Goal: Task Accomplishment & Management: Manage account settings

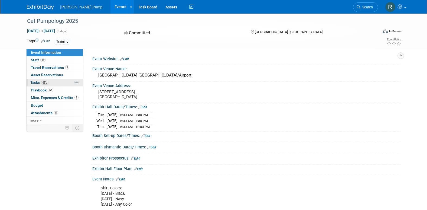
click at [36, 83] on span "Tasks 68%" at bounding box center [39, 82] width 18 height 4
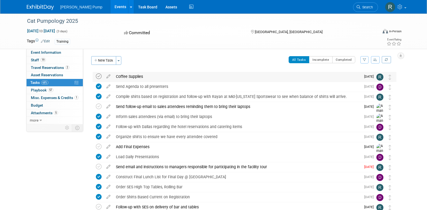
click at [99, 76] on icon at bounding box center [99, 76] width 6 height 6
click at [364, 61] on button "button" at bounding box center [364, 59] width 8 height 7
click at [349, 76] on select "-- Select Assignee -- All unassigned tasks Assigned to me [PERSON_NAME] [PERSON…" at bounding box center [342, 77] width 45 height 8
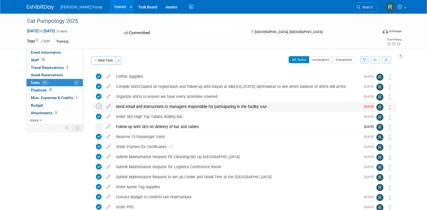
click at [97, 106] on icon at bounding box center [99, 106] width 6 height 6
